Goal: Book appointment/travel/reservation

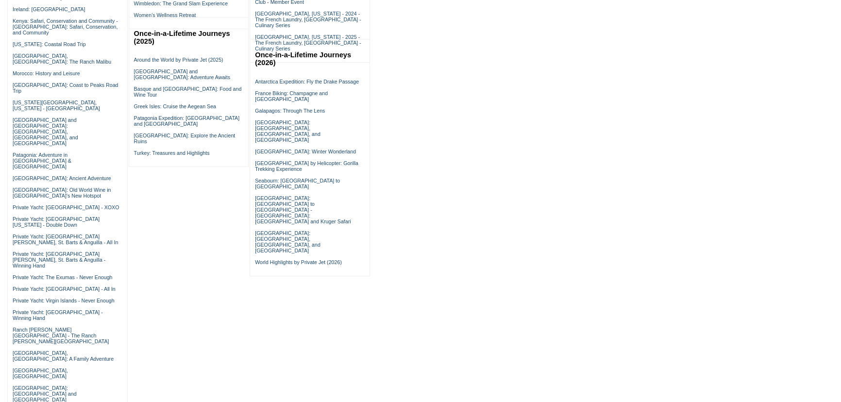
scroll to position [250, 0]
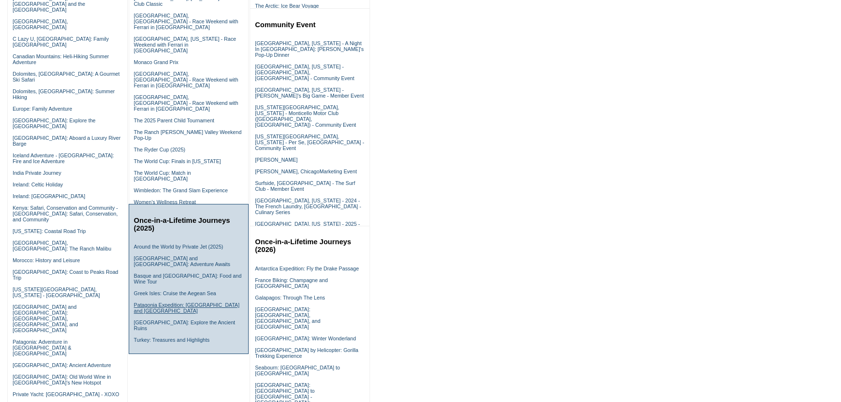
click at [158, 312] on link "Patagonia Expedition: [GEOGRAPHIC_DATA] and [GEOGRAPHIC_DATA]" at bounding box center [187, 308] width 106 height 12
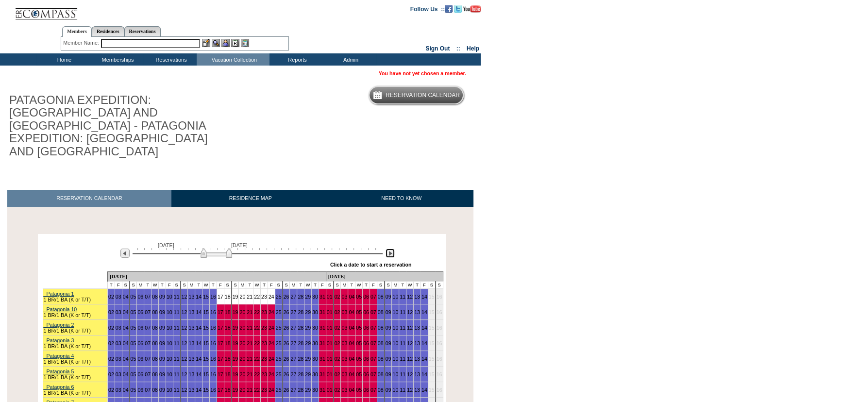
click at [392, 248] on img at bounding box center [389, 252] width 9 height 9
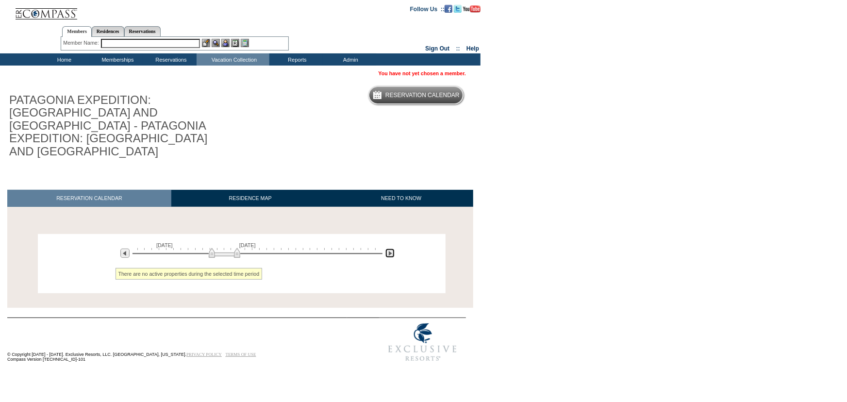
click at [392, 248] on img at bounding box center [389, 252] width 9 height 9
click at [392, 248] on div at bounding box center [389, 253] width 11 height 11
click at [391, 248] on img at bounding box center [389, 252] width 9 height 9
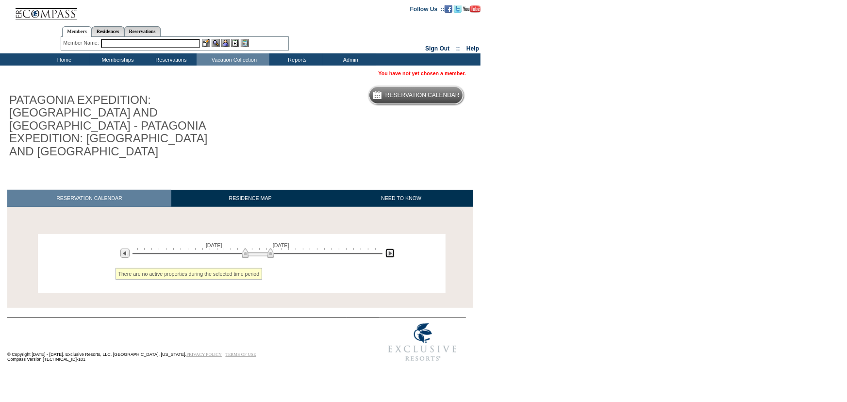
click at [391, 248] on img at bounding box center [389, 252] width 9 height 9
